Goal: Find specific page/section: Find specific page/section

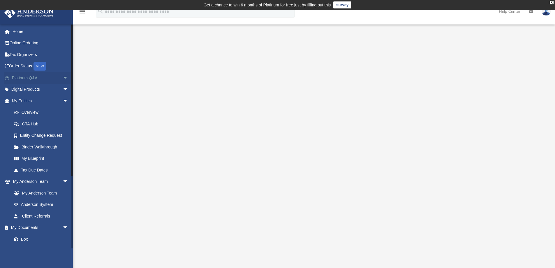
click at [55, 78] on link "Platinum Q&A arrow_drop_down" at bounding box center [40, 78] width 73 height 12
click at [40, 79] on link "Platinum Q&A arrow_drop_down" at bounding box center [40, 78] width 73 height 12
click at [21, 76] on link "Platinum Q&A arrow_drop_down" at bounding box center [40, 78] width 73 height 12
click at [15, 77] on link "Platinum Q&A arrow_drop_down" at bounding box center [40, 78] width 73 height 12
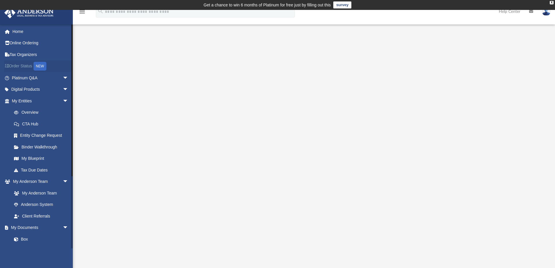
click at [23, 65] on link "Order Status NEW" at bounding box center [40, 66] width 73 height 12
click at [26, 99] on link "My Entities arrow_drop_down" at bounding box center [40, 101] width 73 height 12
click at [30, 112] on link "Overview" at bounding box center [42, 113] width 69 height 12
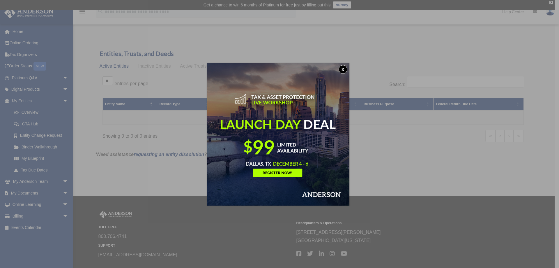
click at [30, 77] on div "x" at bounding box center [279, 134] width 559 height 268
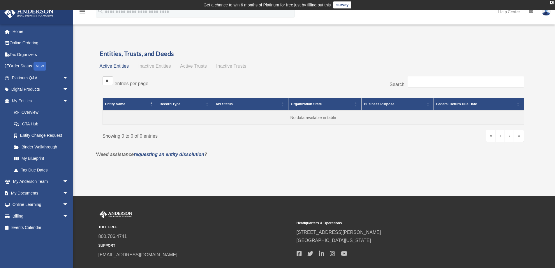
click at [30, 77] on link "Platinum Q&A arrow_drop_down" at bounding box center [40, 78] width 73 height 12
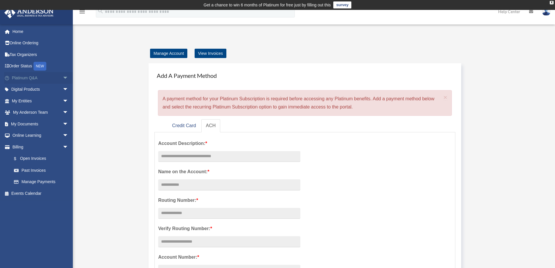
click at [63, 77] on span "arrow_drop_down" at bounding box center [69, 78] width 12 height 12
